Goal: Find specific page/section: Find specific page/section

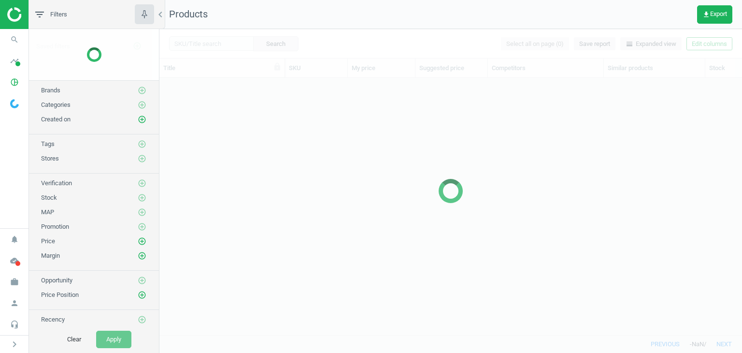
scroll to position [242, 575]
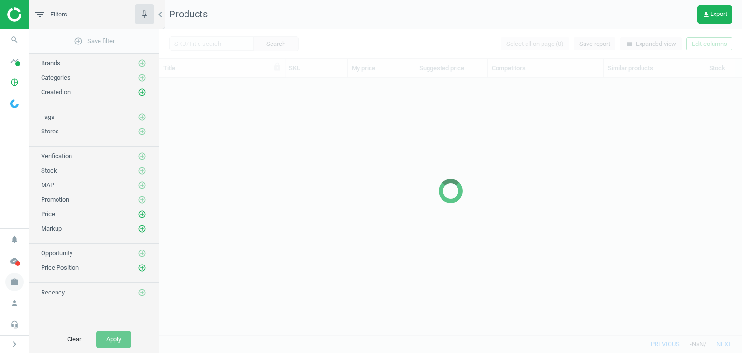
click at [14, 280] on icon "work" at bounding box center [14, 282] width 18 height 18
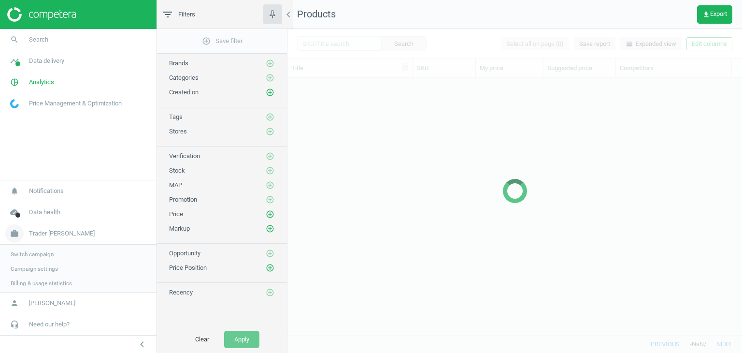
scroll to position [242, 447]
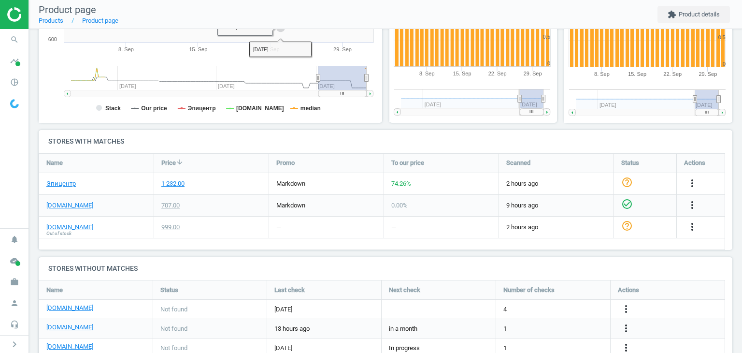
scroll to position [242, 0]
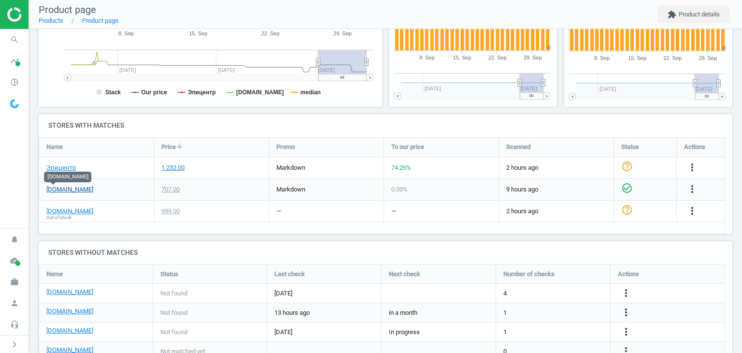
click at [58, 187] on link "bi.ua" at bounding box center [69, 189] width 47 height 9
